Goal: Navigation & Orientation: Find specific page/section

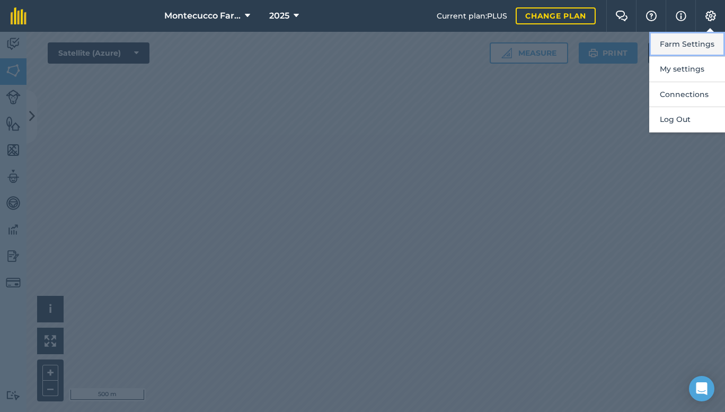
click at [691, 46] on button "Farm Settings" at bounding box center [687, 44] width 76 height 25
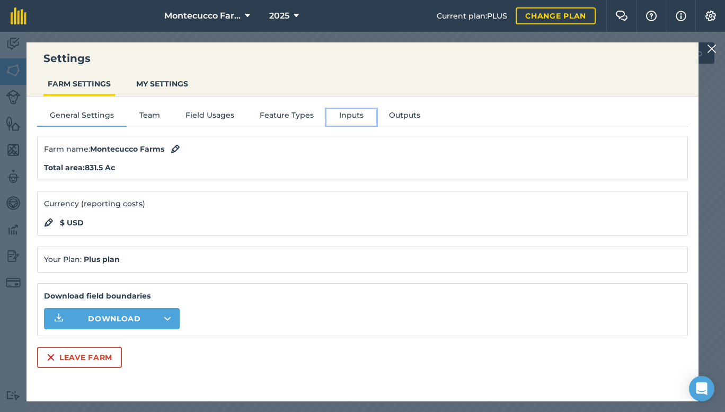
click at [343, 118] on button "Inputs" at bounding box center [351, 117] width 50 height 16
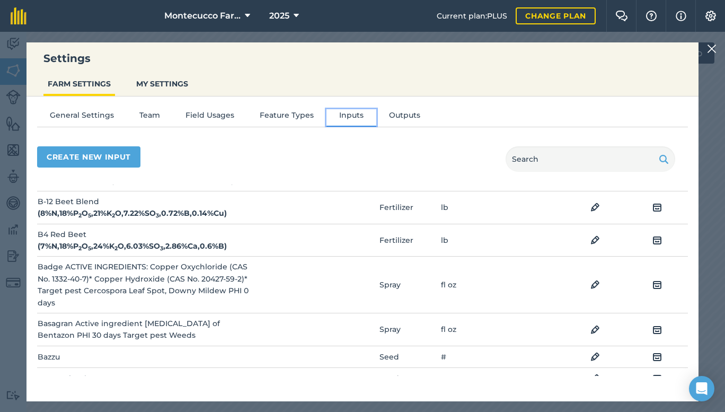
scroll to position [1734, 0]
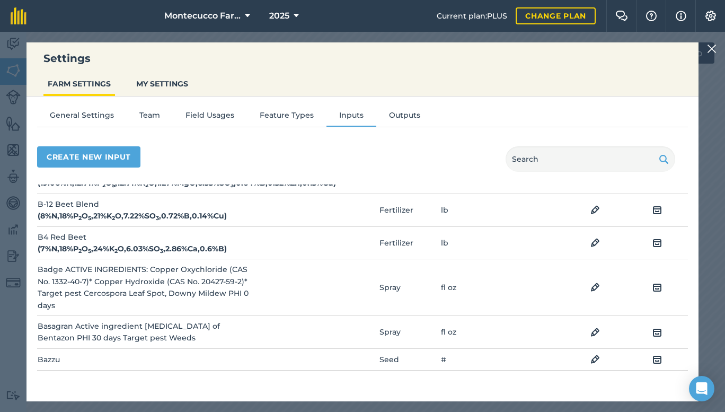
click at [711, 55] on img at bounding box center [712, 48] width 10 height 13
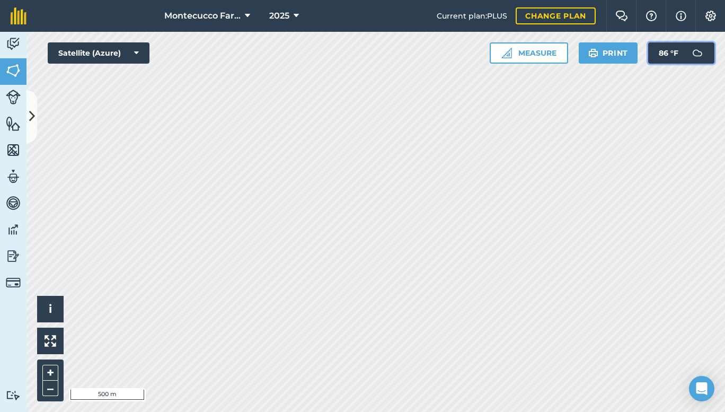
click at [709, 50] on button "86 ° F" at bounding box center [681, 52] width 66 height 21
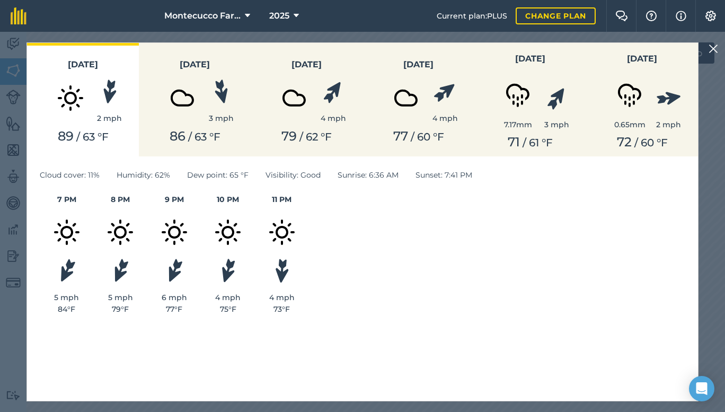
click at [712, 53] on img at bounding box center [713, 48] width 10 height 13
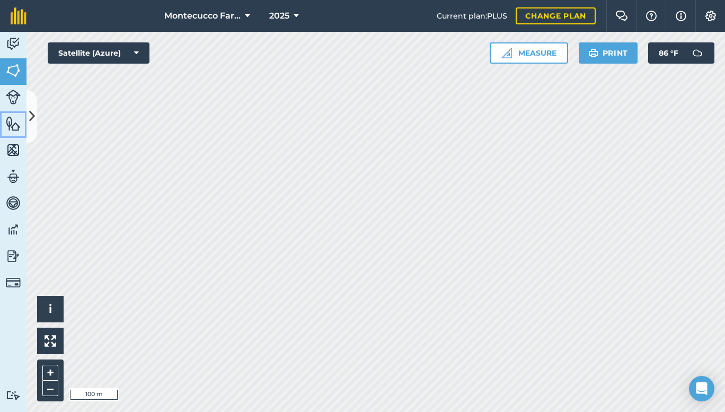
click at [20, 112] on link "Features" at bounding box center [13, 124] width 26 height 26
click at [33, 130] on button at bounding box center [31, 116] width 11 height 53
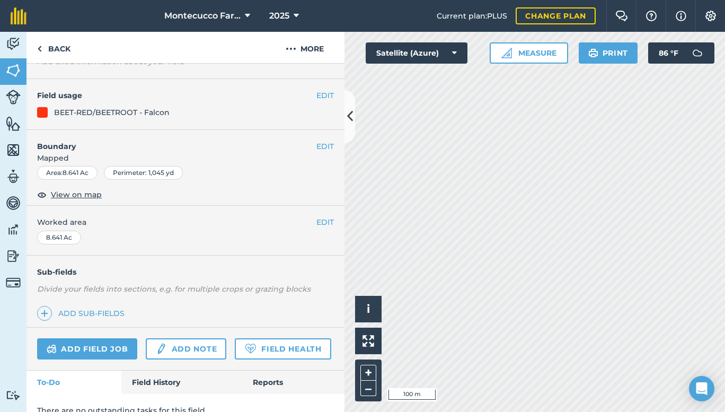
scroll to position [117, 0]
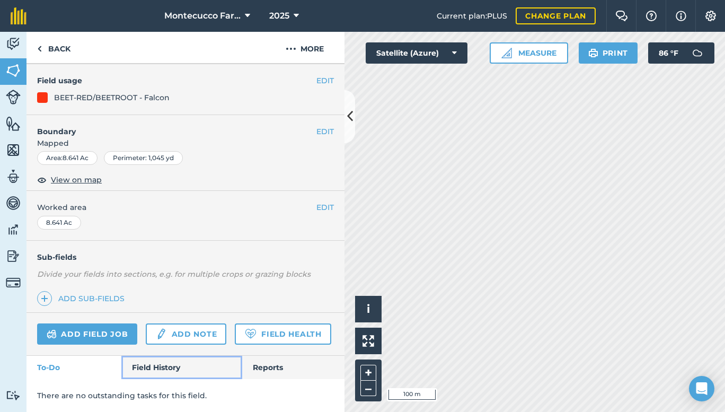
click at [159, 371] on link "Field History" at bounding box center [181, 366] width 120 height 23
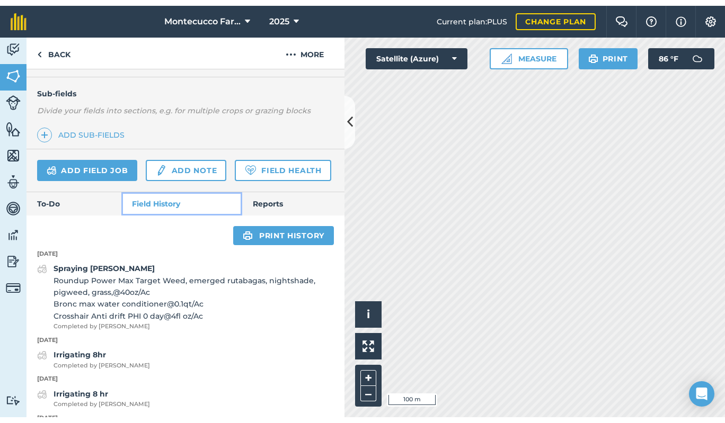
scroll to position [255, 0]
